Goal: Navigation & Orientation: Find specific page/section

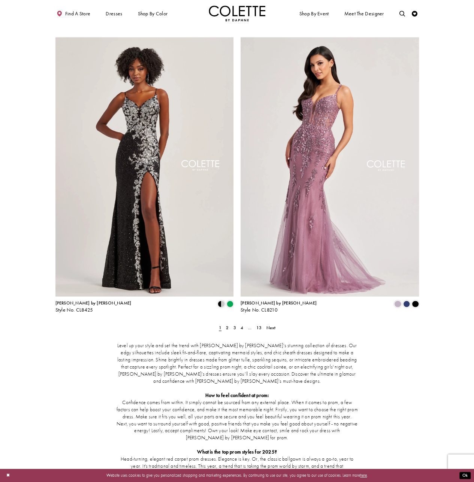
scroll to position [862, 0]
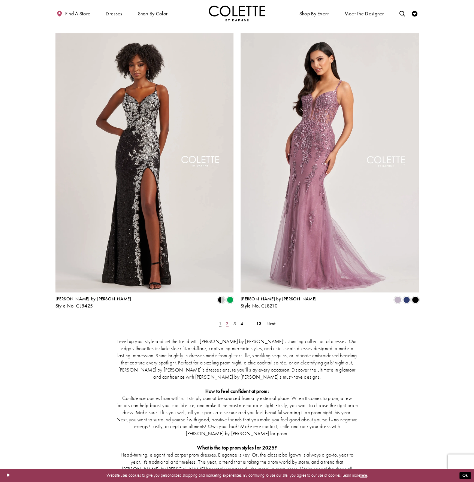
click at [228, 321] on span "2" at bounding box center [227, 324] width 3 height 6
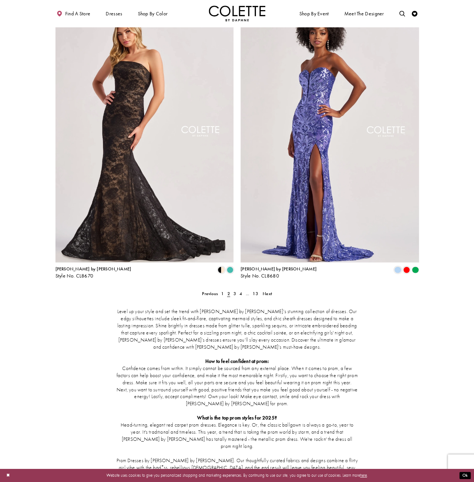
scroll to position [892, 0]
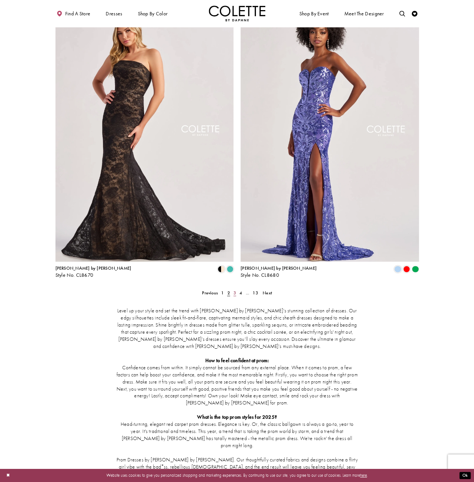
click at [234, 290] on span "3" at bounding box center [234, 293] width 3 height 6
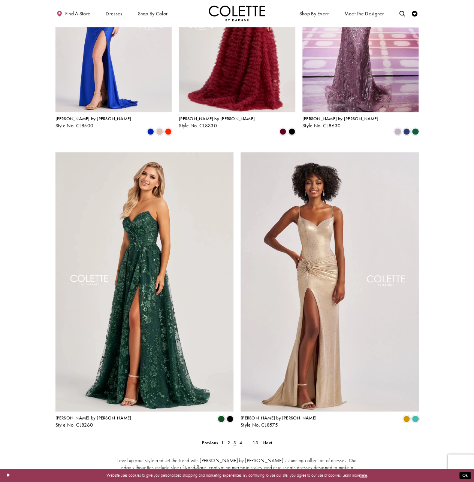
scroll to position [855, 0]
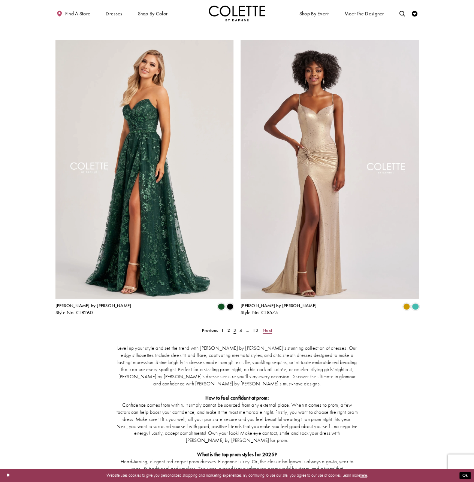
click at [268, 327] on span "Next" at bounding box center [267, 330] width 9 height 6
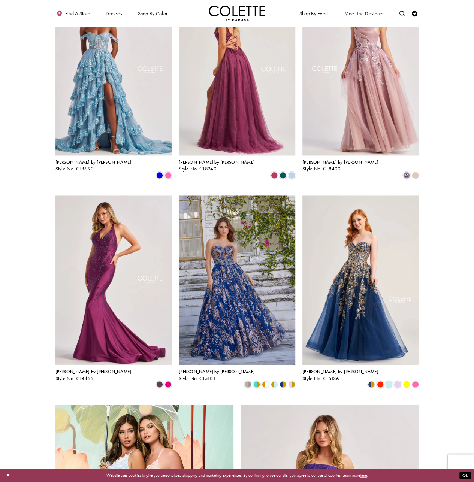
scroll to position [518, 0]
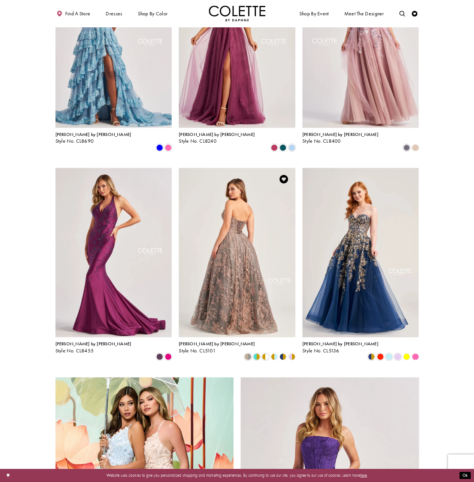
click at [216, 292] on img "Visit Colette by Daphne Style No. CL5101 Page" at bounding box center [237, 252] width 117 height 169
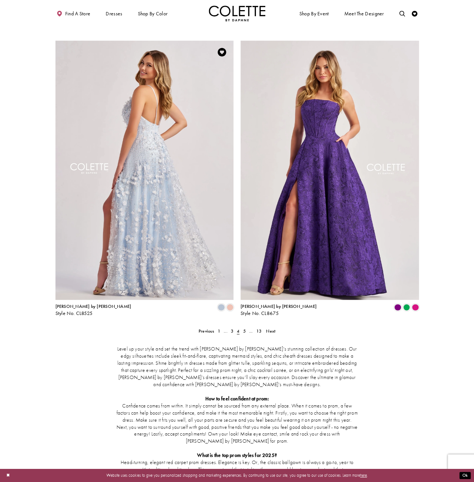
scroll to position [855, 0]
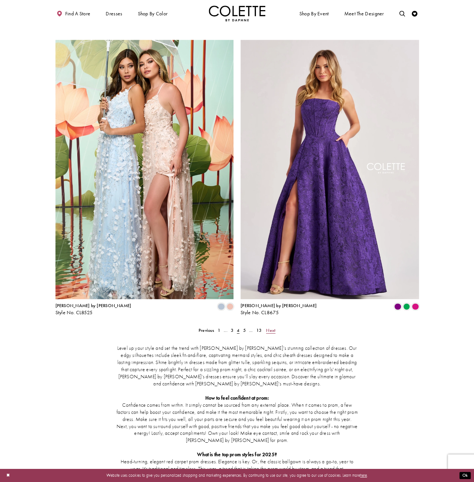
click at [271, 327] on span "Next" at bounding box center [270, 330] width 9 height 6
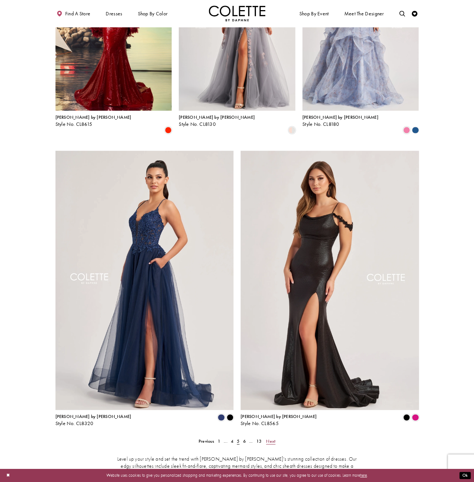
scroll to position [817, 0]
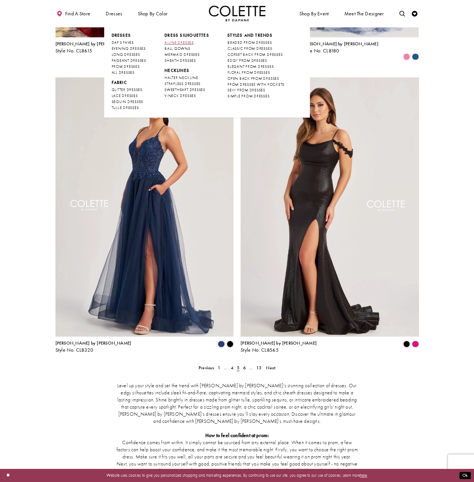
click at [180, 43] on span "A-LINE DRESSES" at bounding box center [178, 42] width 29 height 5
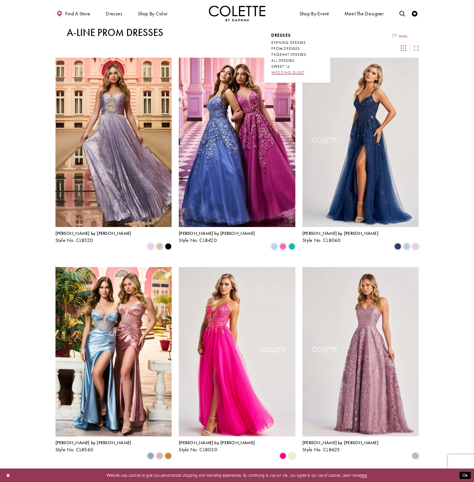
click at [293, 72] on span "WEDDING GUEST" at bounding box center [287, 72] width 33 height 5
